Goal: Task Accomplishment & Management: Complete application form

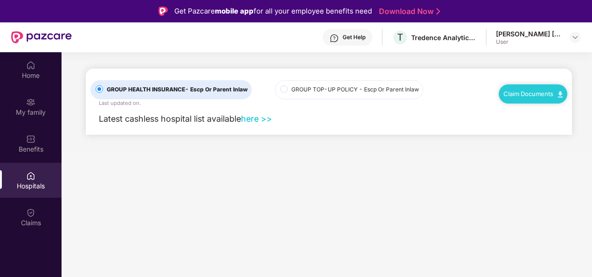
scroll to position [52, 0]
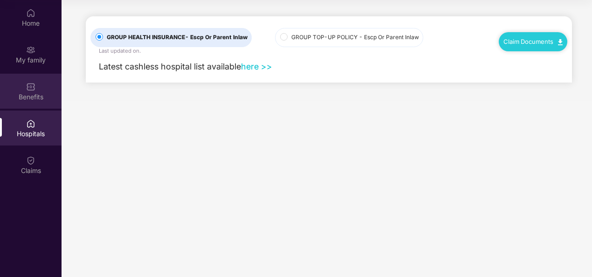
click at [30, 105] on div "Benefits" at bounding box center [31, 91] width 62 height 35
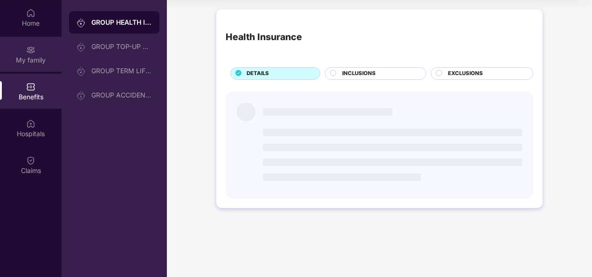
click at [33, 59] on div "My family" at bounding box center [31, 59] width 62 height 9
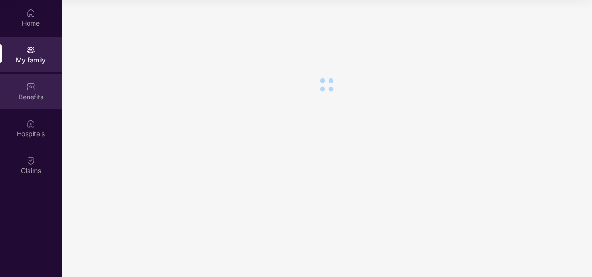
click at [31, 91] on img at bounding box center [30, 86] width 9 height 9
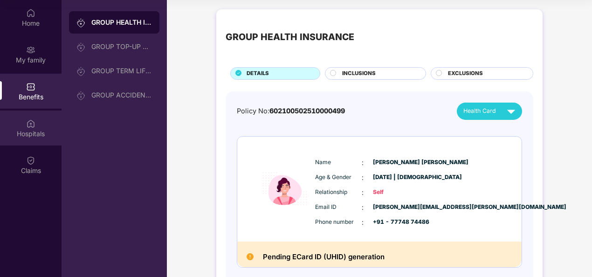
click at [40, 127] on div "Hospitals" at bounding box center [31, 127] width 62 height 35
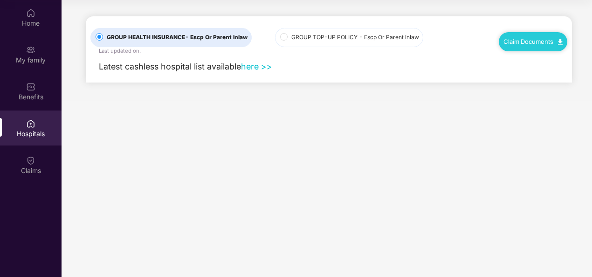
click at [535, 40] on link "Claim Documents" at bounding box center [533, 41] width 59 height 7
click at [526, 80] on link "Claim Process" at bounding box center [537, 77] width 61 height 20
click at [34, 126] on img at bounding box center [30, 123] width 9 height 9
click at [28, 103] on div "Benefits" at bounding box center [31, 91] width 62 height 35
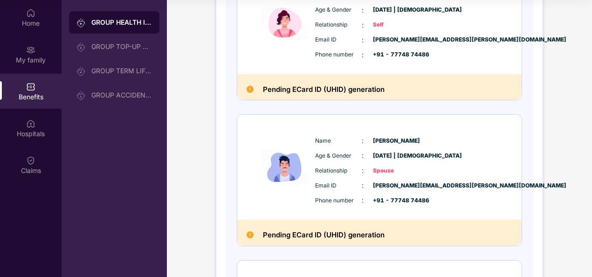
scroll to position [70, 0]
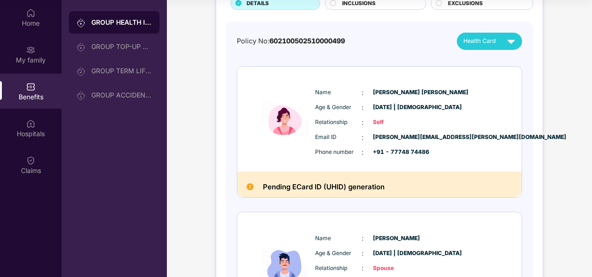
click at [483, 41] on span "Health Card" at bounding box center [479, 40] width 33 height 9
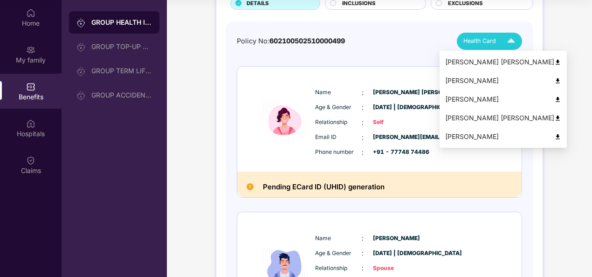
click at [479, 133] on div "[PERSON_NAME]" at bounding box center [503, 136] width 116 height 10
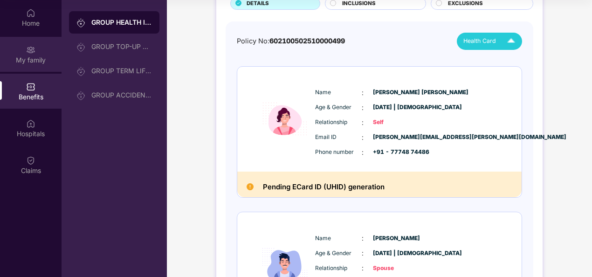
click at [31, 58] on div "My family" at bounding box center [31, 59] width 62 height 9
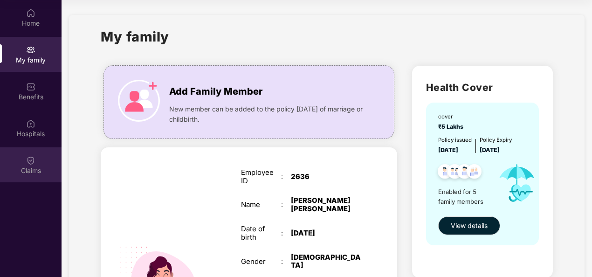
click at [31, 165] on div "Claims" at bounding box center [31, 164] width 62 height 35
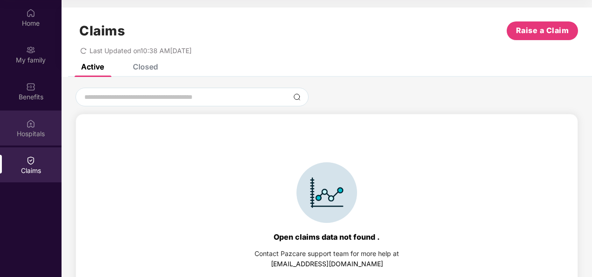
click at [41, 116] on div "Hospitals" at bounding box center [31, 127] width 62 height 35
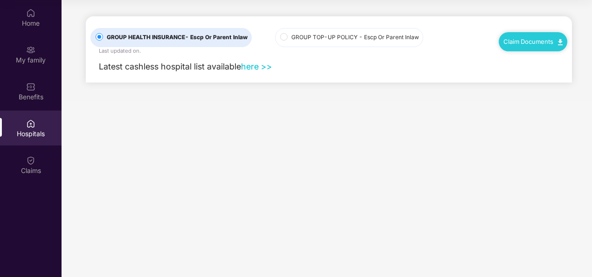
click at [538, 42] on link "Claim Documents" at bounding box center [533, 41] width 59 height 7
click at [528, 76] on link "Claim Process" at bounding box center [537, 77] width 61 height 20
click at [42, 63] on div "My family" at bounding box center [31, 59] width 62 height 9
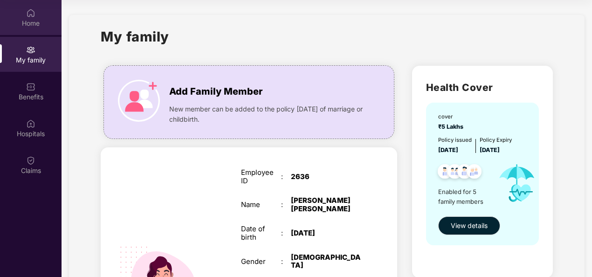
click at [19, 29] on div "Home" at bounding box center [31, 17] width 62 height 35
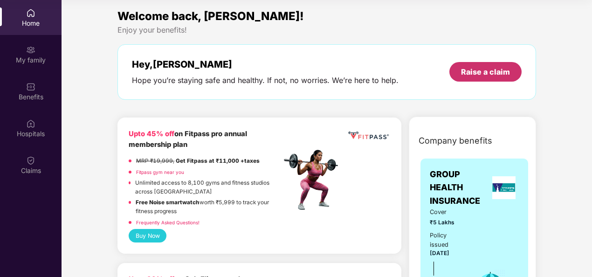
click at [478, 73] on div "Raise a claim" at bounding box center [485, 72] width 49 height 10
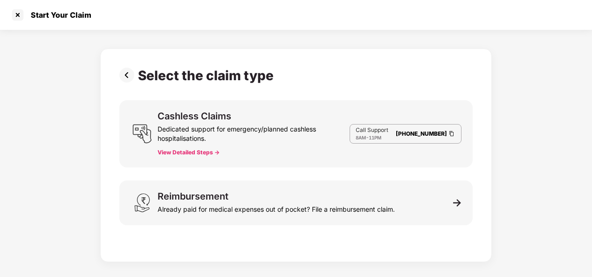
scroll to position [22, 0]
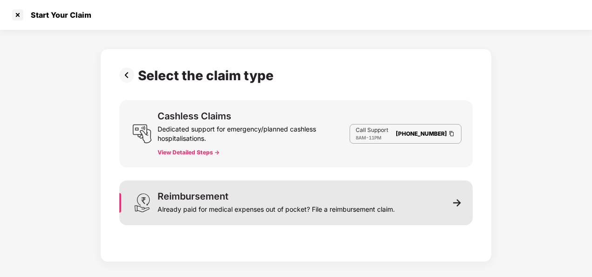
click at [360, 203] on div "Already paid for medical expenses out of pocket? File a reimbursement claim." at bounding box center [276, 207] width 237 height 13
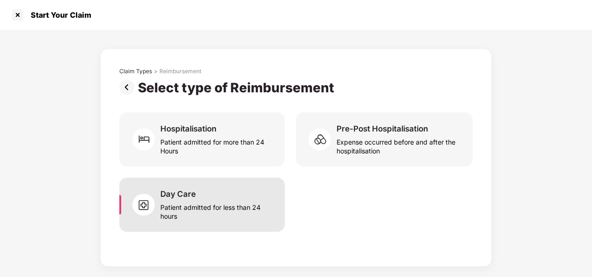
click at [235, 213] on div "Patient admitted for less than 24 hours" at bounding box center [216, 209] width 113 height 21
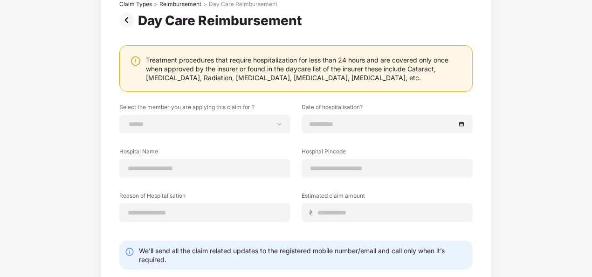
scroll to position [47, 0]
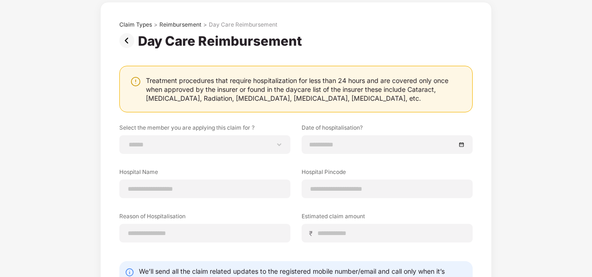
click at [131, 39] on img at bounding box center [128, 40] width 19 height 15
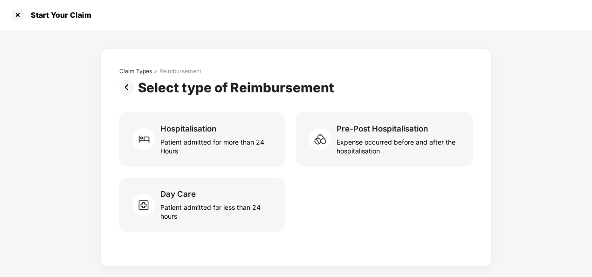
click at [132, 89] on img at bounding box center [128, 87] width 19 height 15
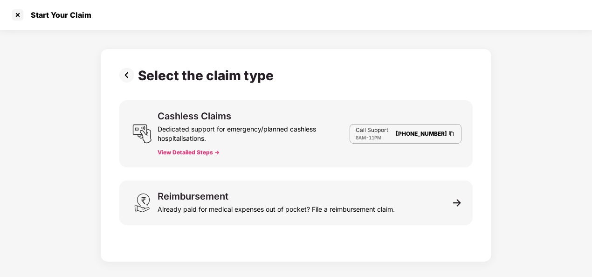
click at [130, 77] on img at bounding box center [128, 75] width 19 height 15
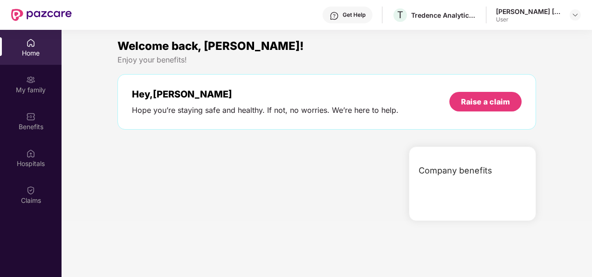
scroll to position [52, 0]
